Goal: Task Accomplishment & Management: Complete application form

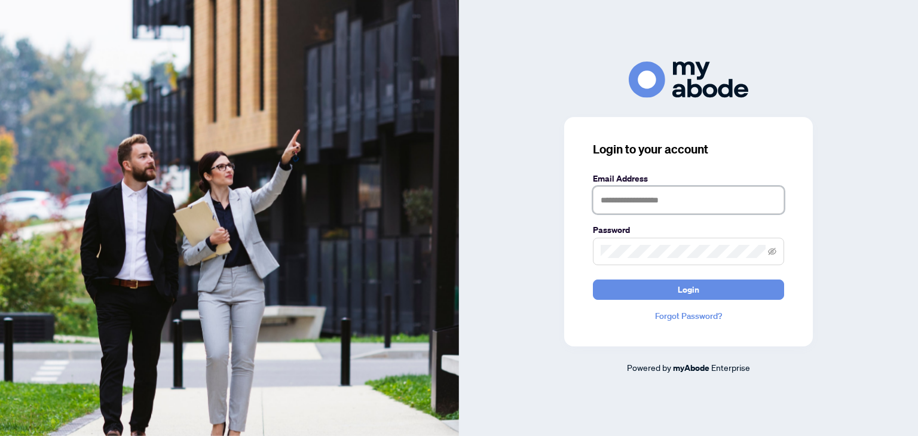
click at [678, 194] on input "text" at bounding box center [688, 199] width 191 height 27
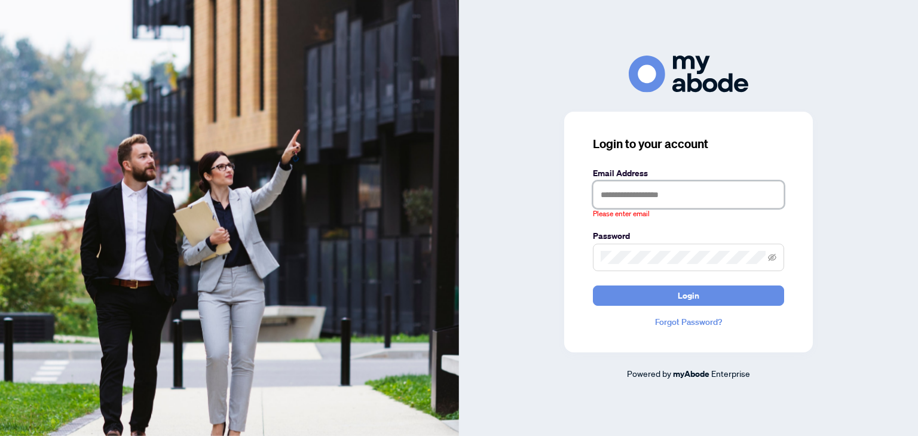
type input "**********"
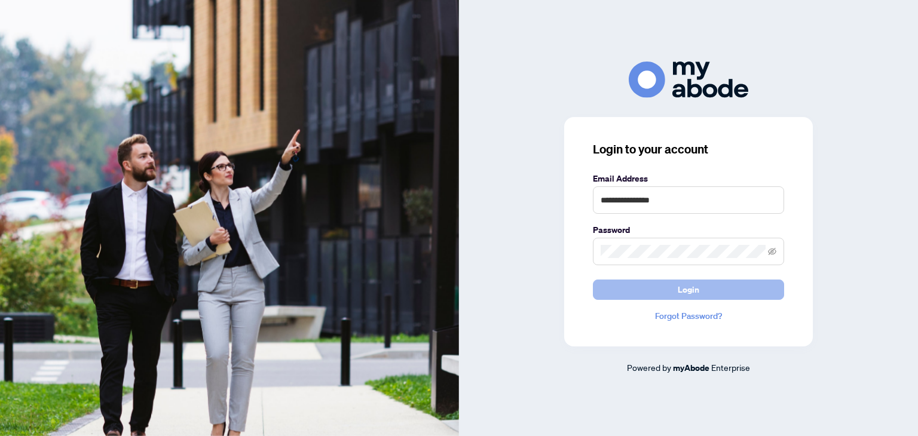
click at [724, 290] on button "Login" at bounding box center [688, 290] width 191 height 20
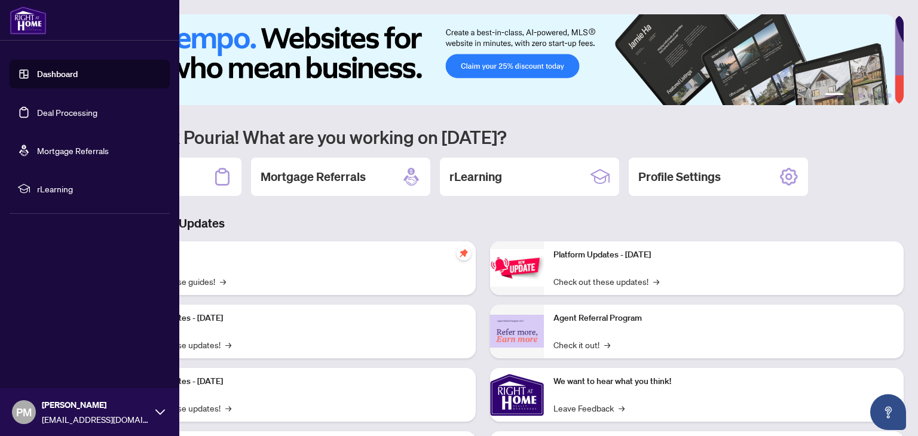
click at [46, 108] on link "Deal Processing" at bounding box center [67, 112] width 60 height 11
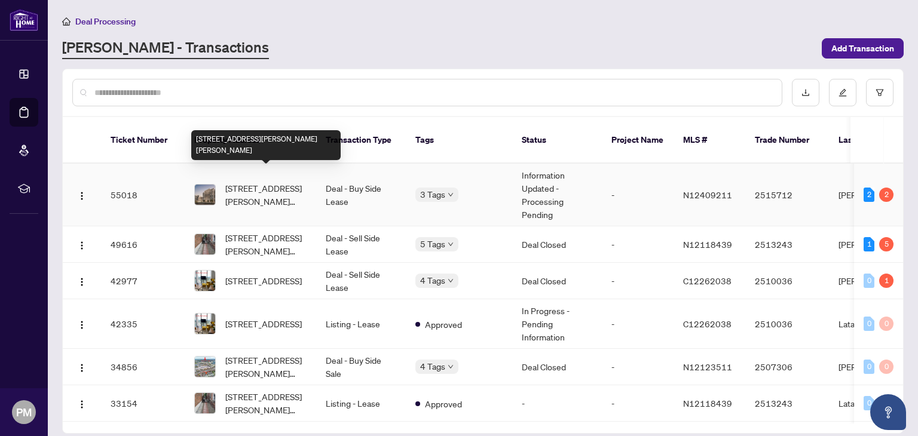
click at [287, 188] on span "[STREET_ADDRESS][PERSON_NAME][PERSON_NAME]" at bounding box center [265, 195] width 81 height 26
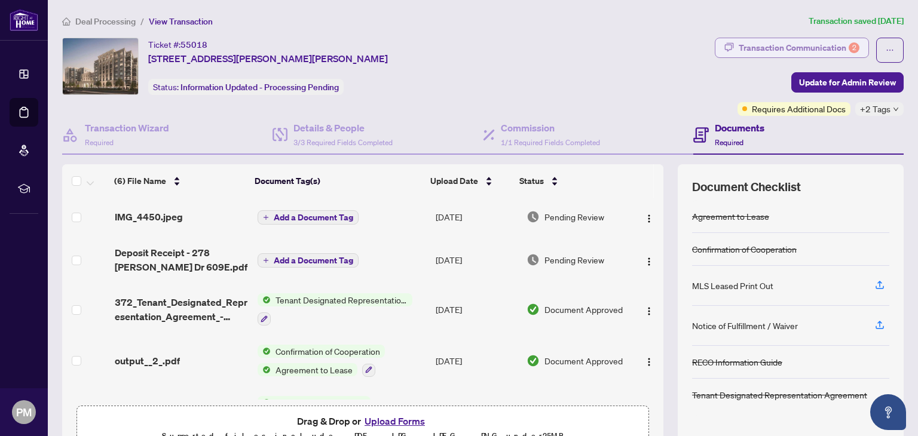
click at [750, 43] on div "Transaction Communication 2" at bounding box center [799, 47] width 121 height 19
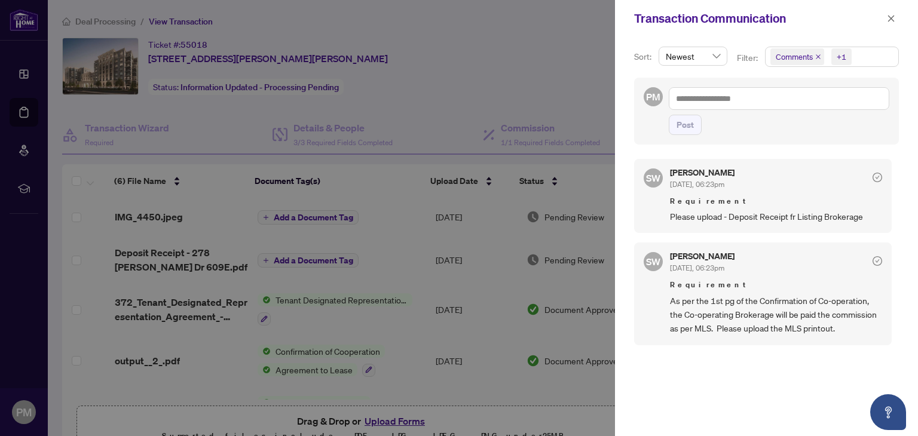
scroll to position [1, 0]
click at [373, 166] on div at bounding box center [459, 218] width 918 height 436
click at [889, 18] on icon "close" at bounding box center [891, 18] width 8 height 8
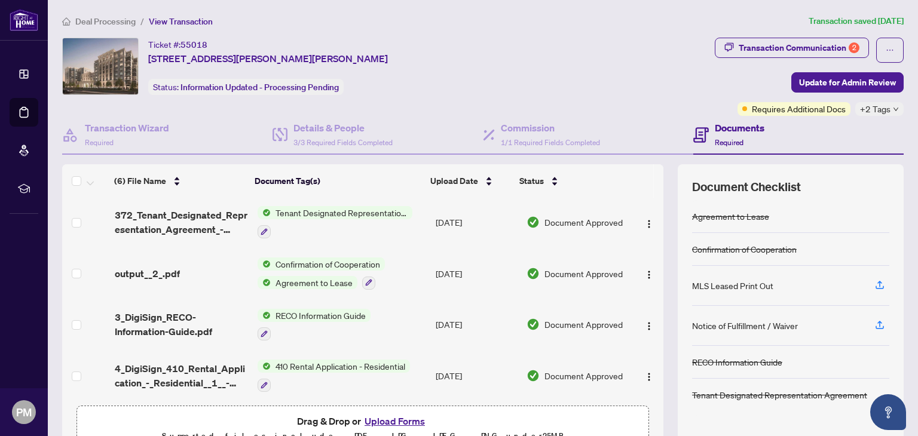
scroll to position [89, 0]
click at [375, 417] on button "Upload Forms" at bounding box center [395, 421] width 68 height 16
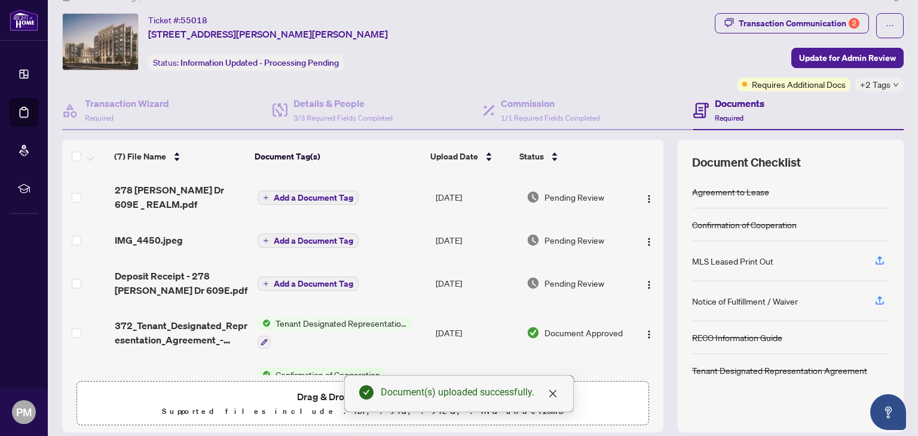
scroll to position [0, 0]
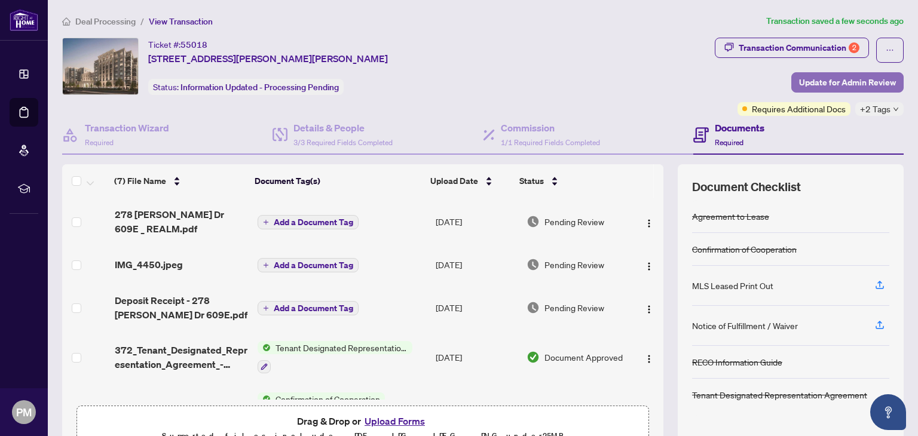
click at [869, 88] on span "Update for Admin Review" at bounding box center [847, 82] width 97 height 19
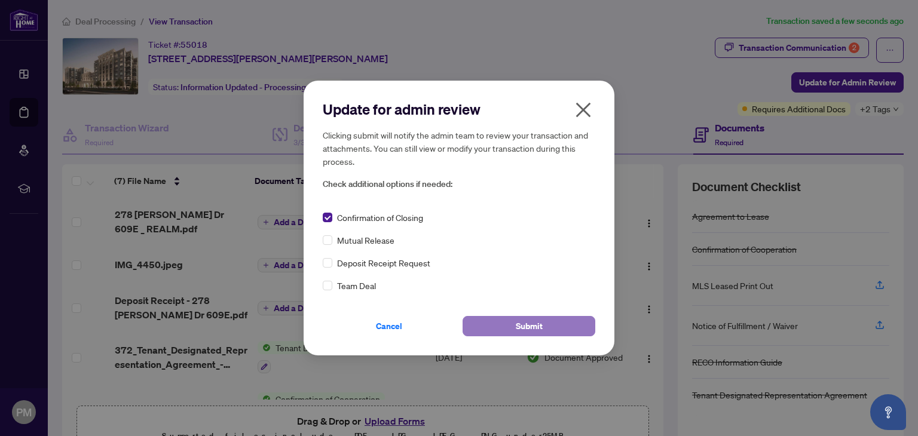
click at [501, 323] on button "Submit" at bounding box center [528, 326] width 133 height 20
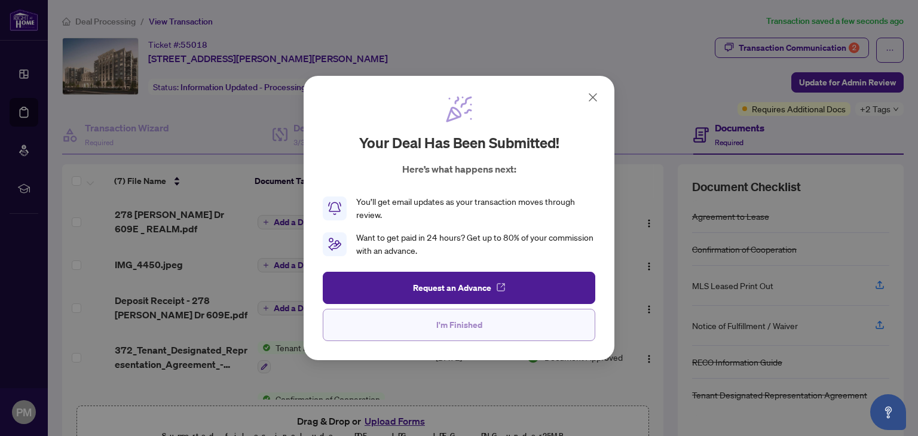
click at [439, 333] on span "I'm Finished" at bounding box center [459, 324] width 46 height 19
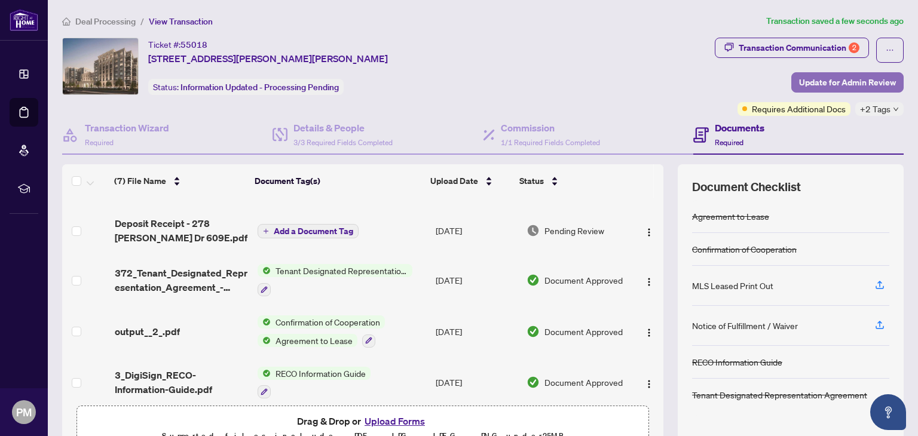
click at [817, 82] on span "Update for Admin Review" at bounding box center [847, 82] width 97 height 19
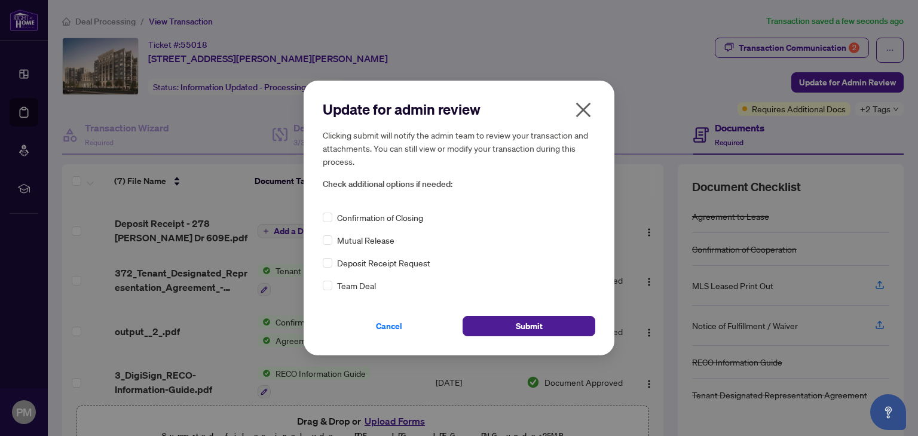
click at [332, 214] on div "Confirmation of Closing" at bounding box center [459, 217] width 272 height 13
